Goal: Information Seeking & Learning: Learn about a topic

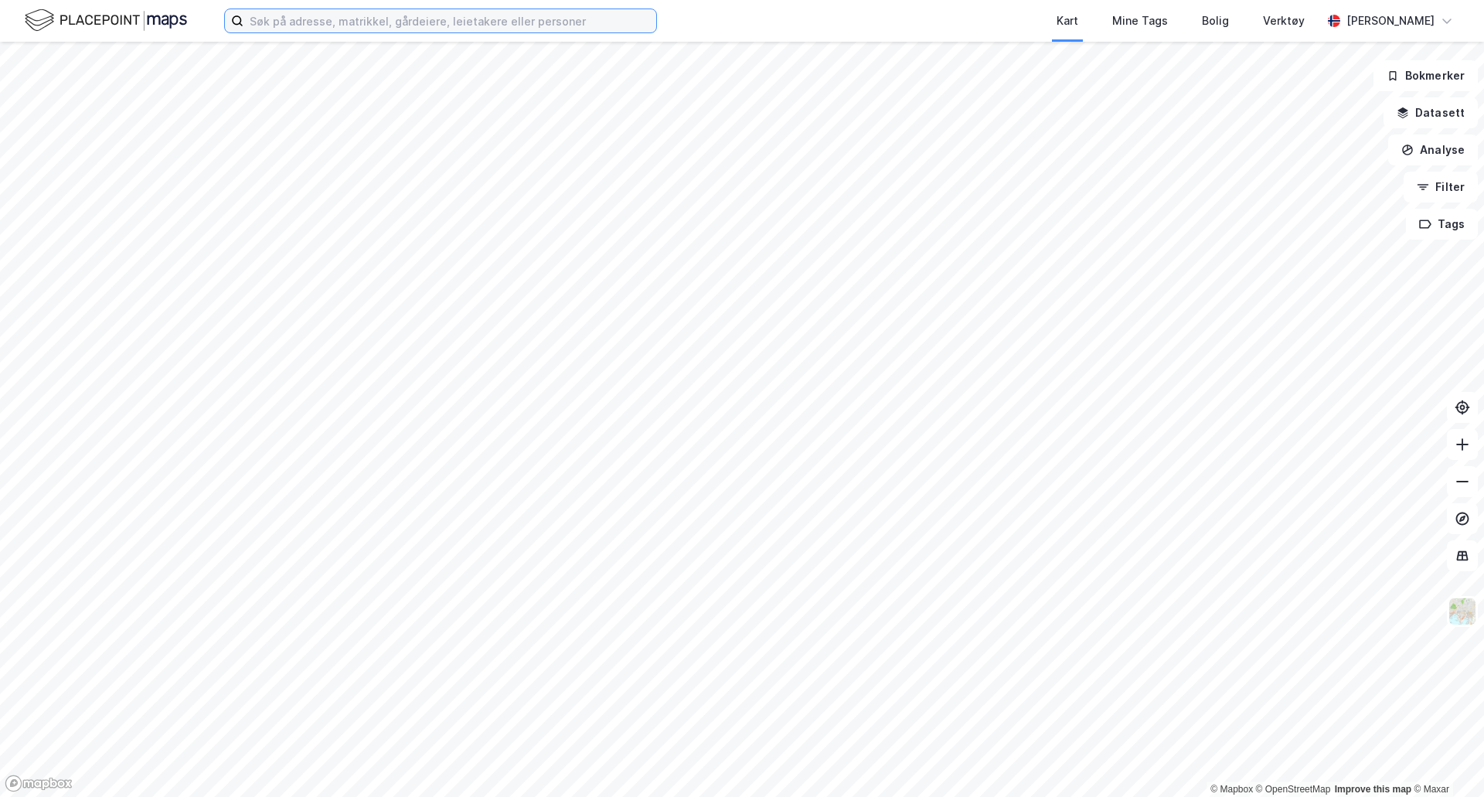
click at [344, 12] on input at bounding box center [449, 20] width 413 height 23
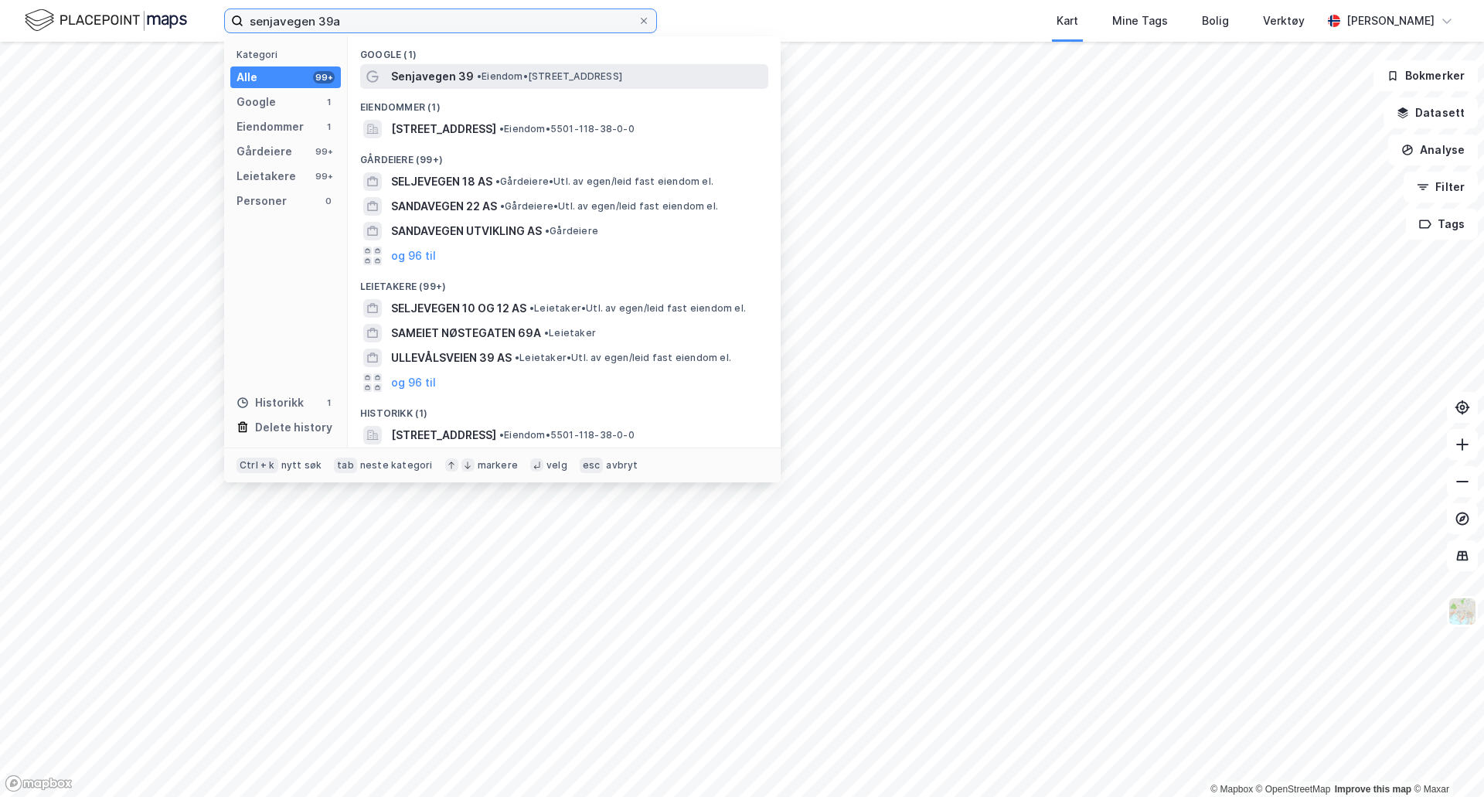
type input "senjavegen 39a"
click at [437, 78] on span "Senjavegen 39" at bounding box center [432, 76] width 83 height 19
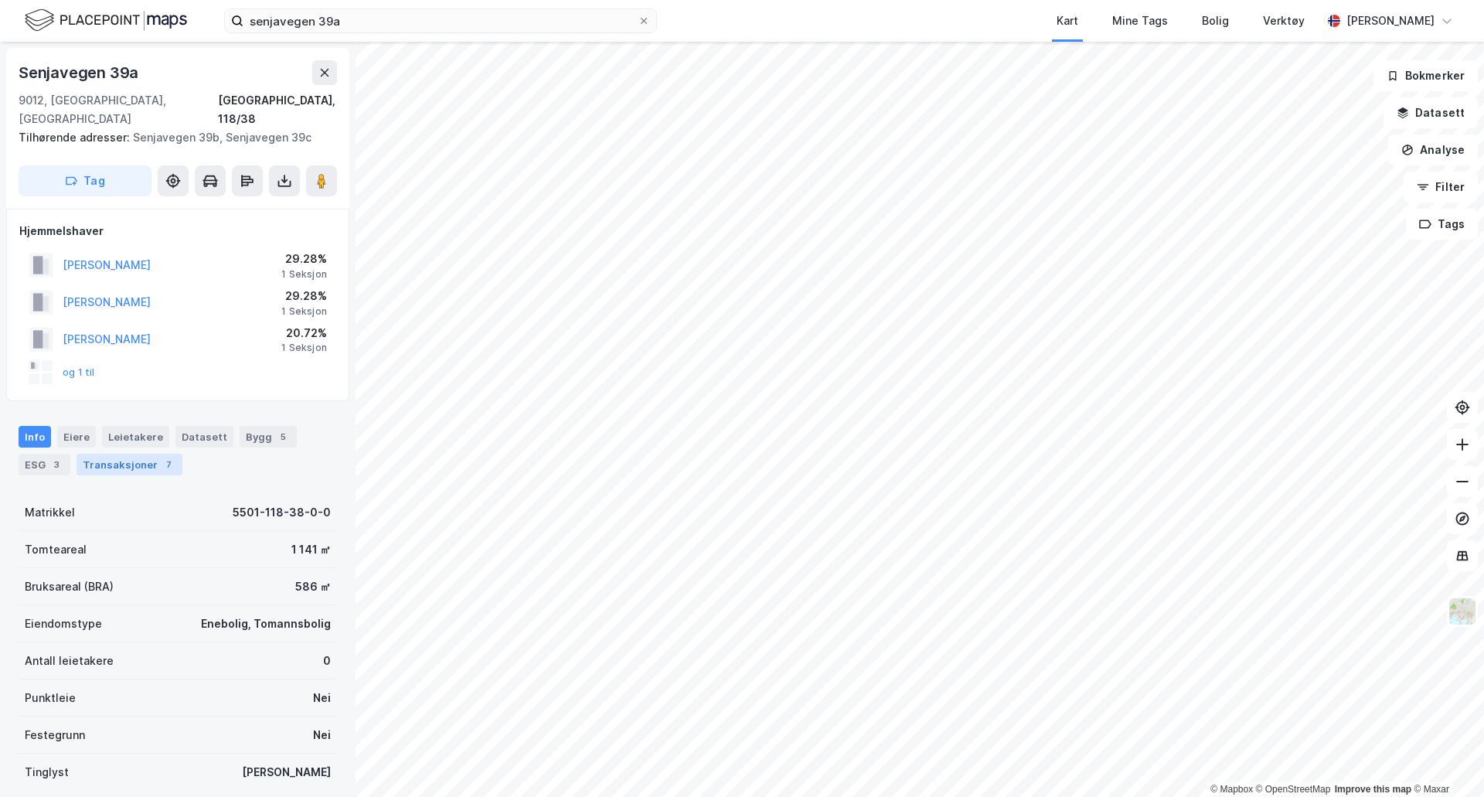
click at [121, 454] on div "Transaksjoner 7" at bounding box center [130, 465] width 106 height 22
